Goal: Navigation & Orientation: Find specific page/section

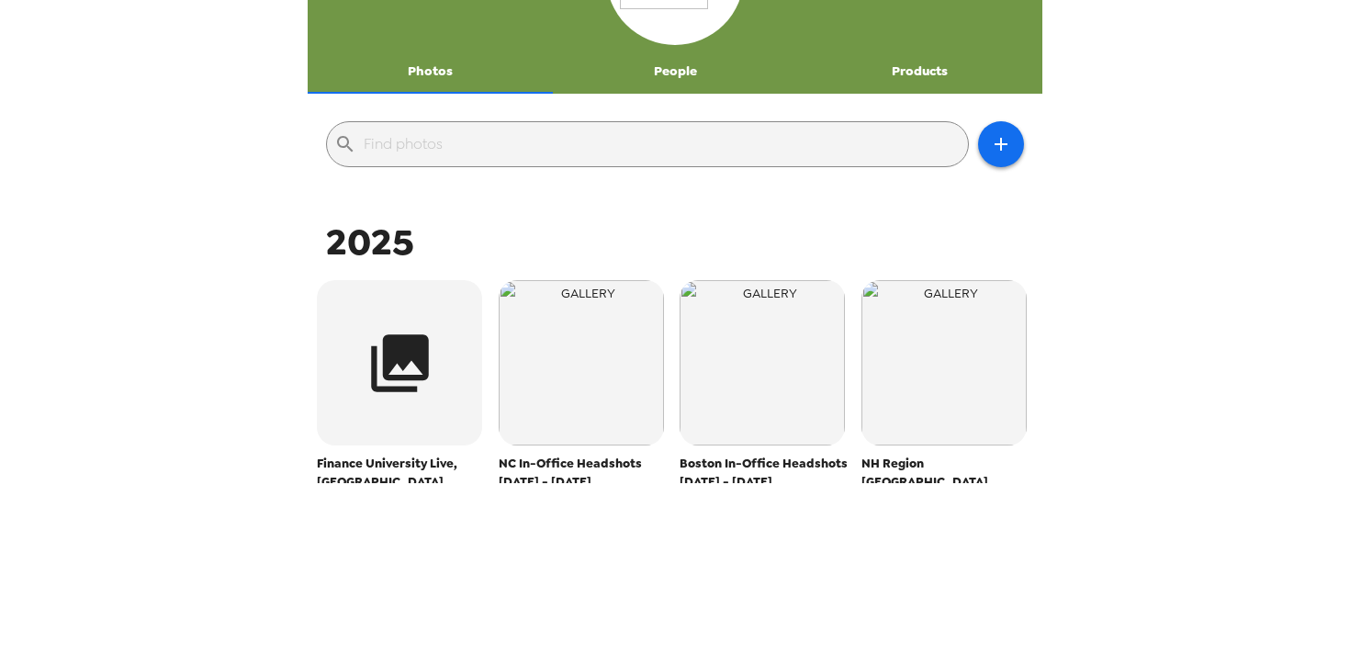
scroll to position [164, 0]
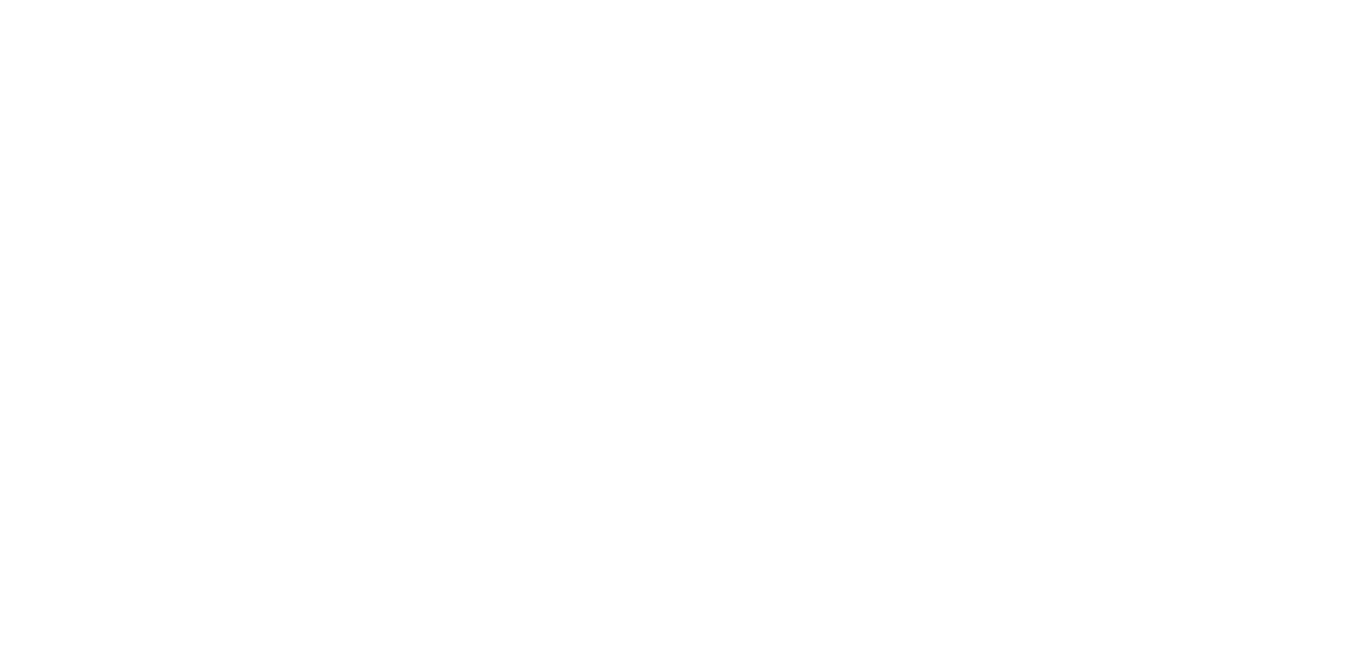
scroll to position [654, 0]
click at [1220, 49] on body at bounding box center [675, 327] width 1350 height 654
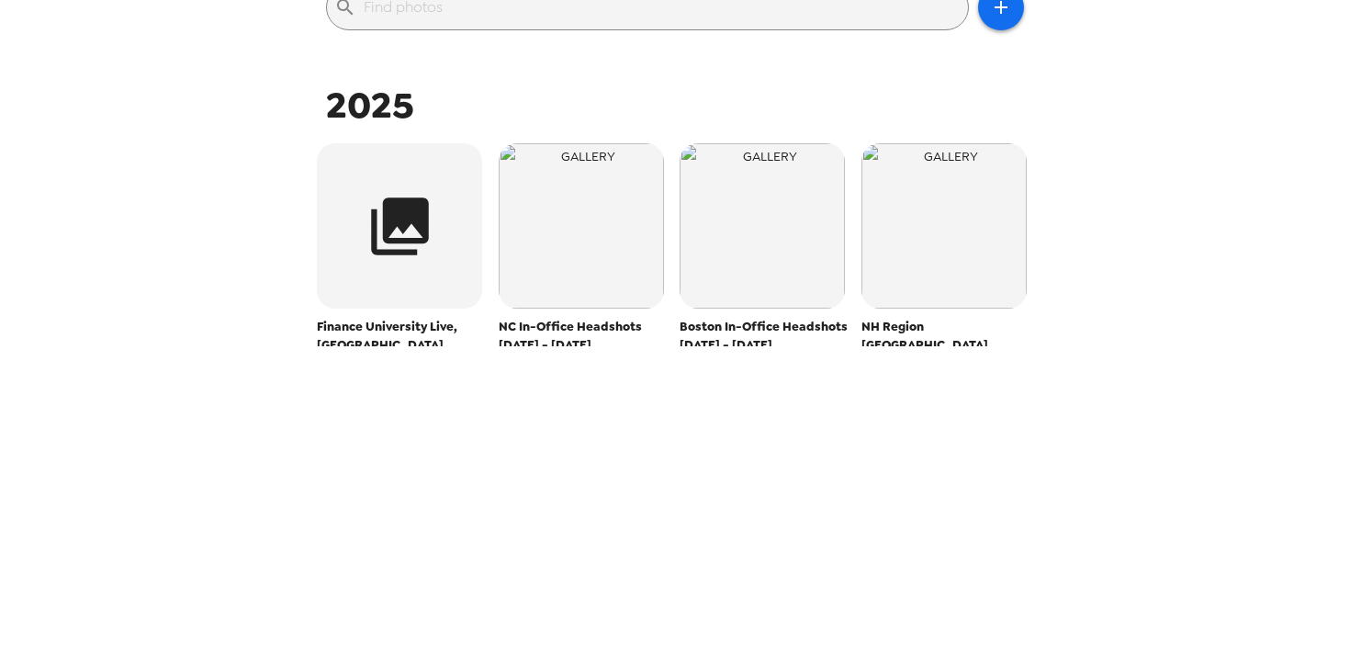
scroll to position [0, 0]
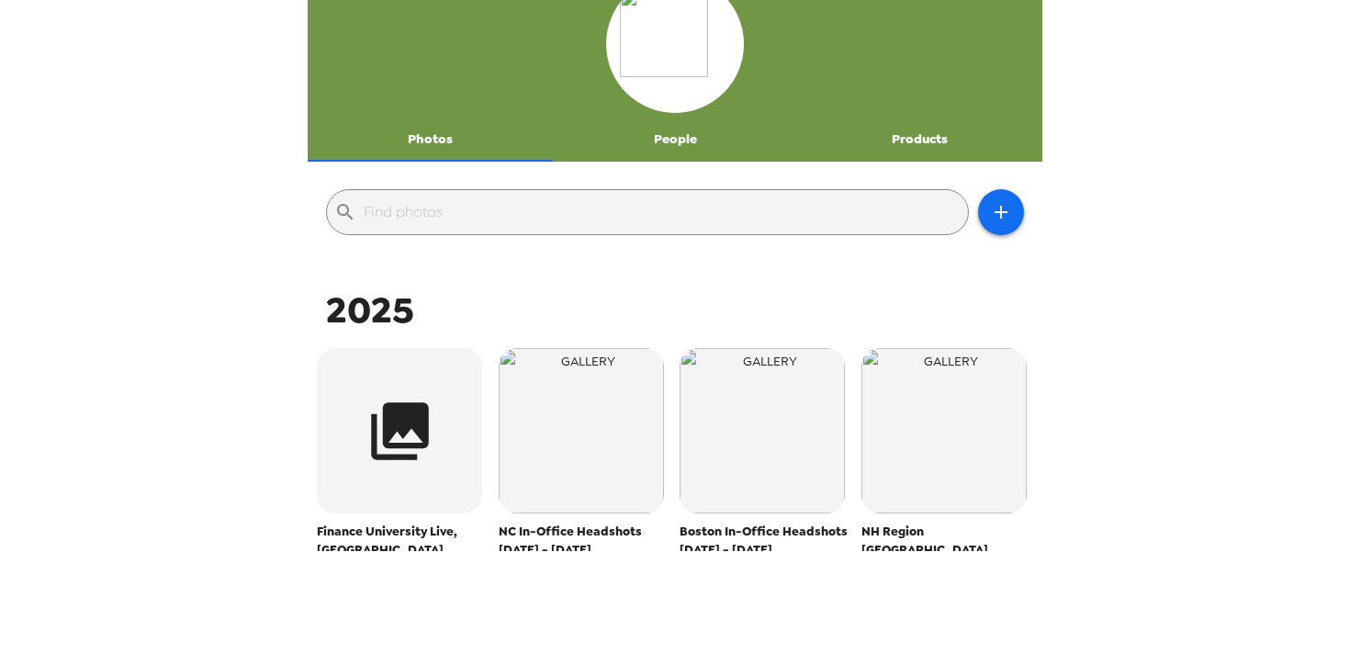
scroll to position [86, 0]
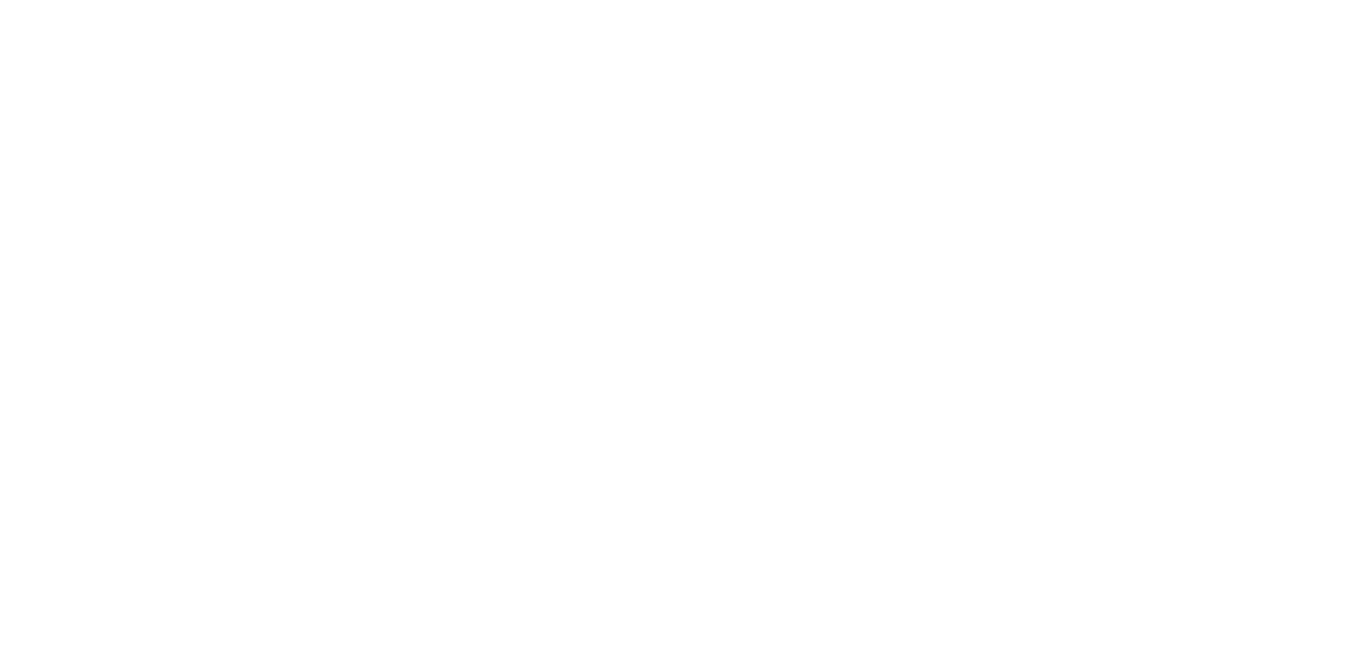
scroll to position [654, 0]
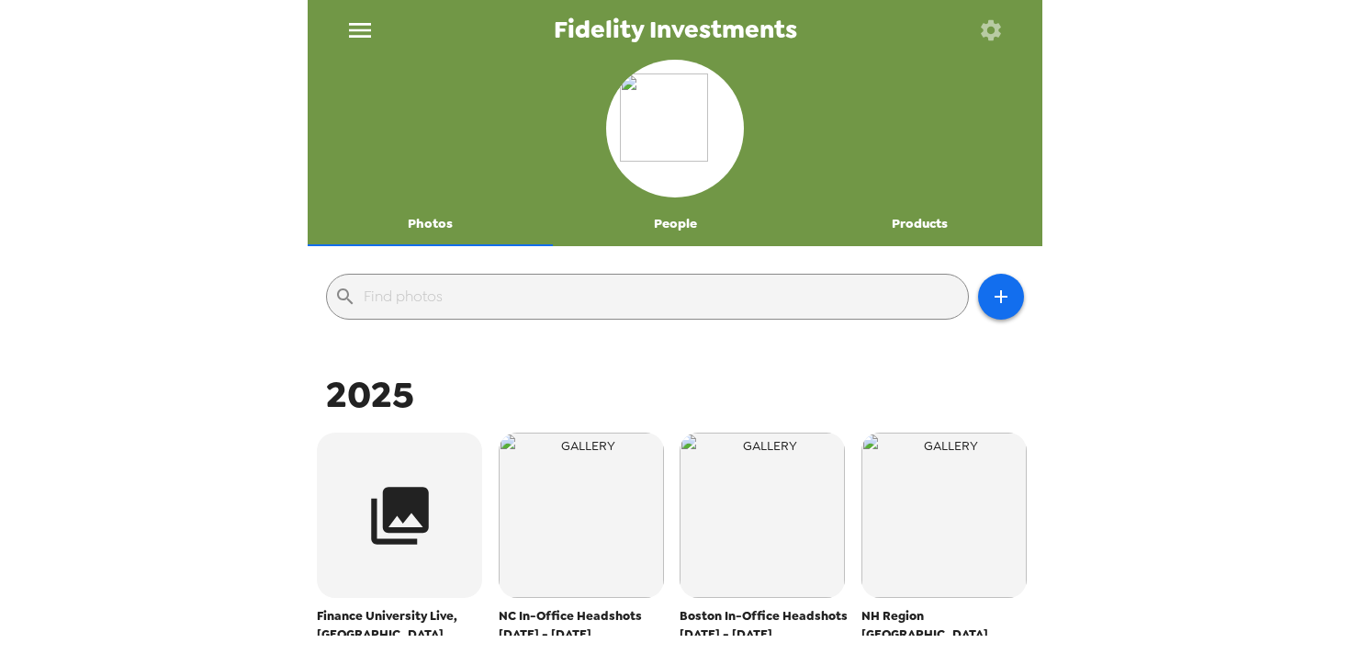
scroll to position [36, 0]
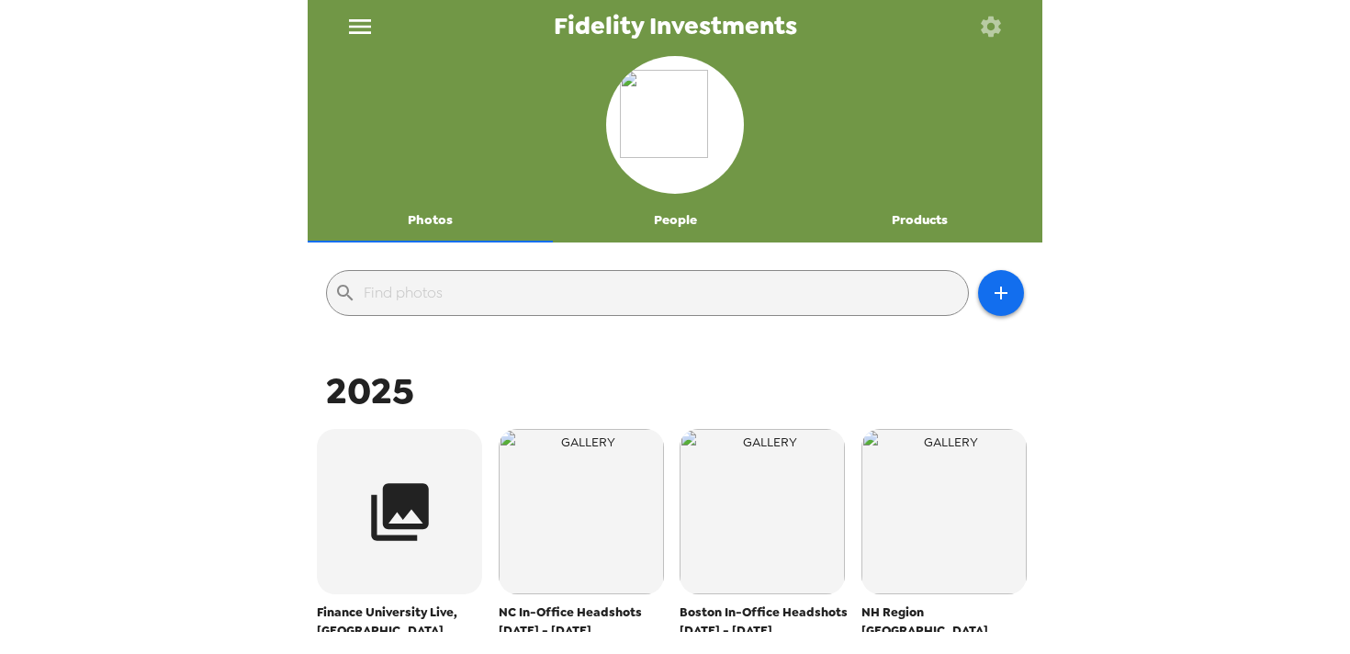
scroll to position [0, 0]
